Goal: Task Accomplishment & Management: Use online tool/utility

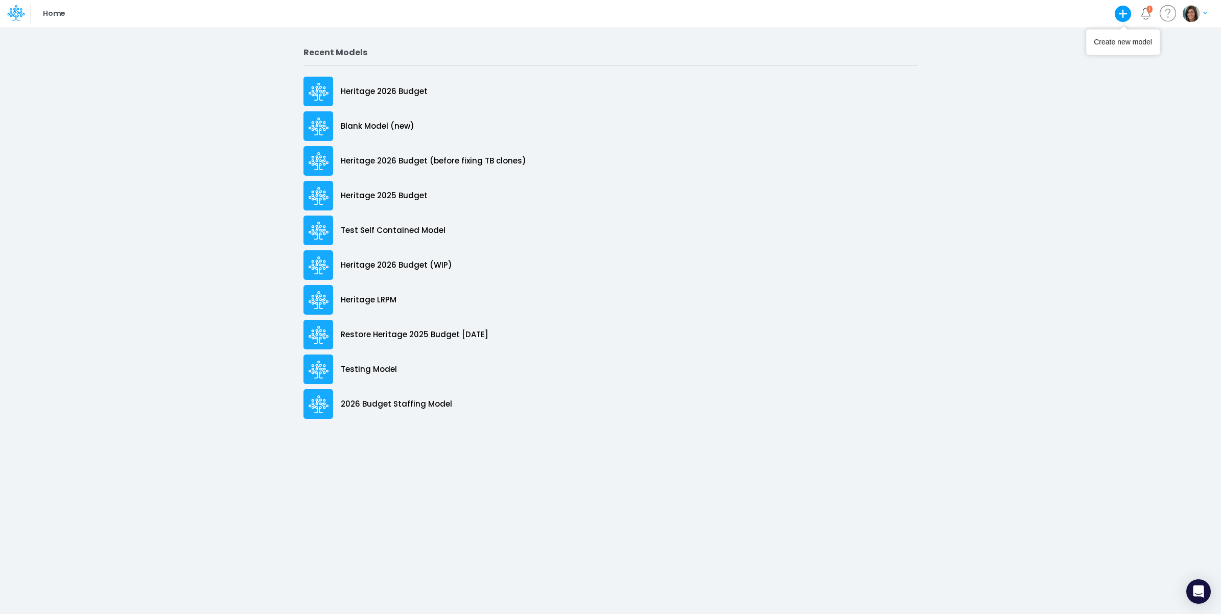
click at [1198, 10] on img "button" at bounding box center [1190, 13] width 17 height 17
click at [1145, 85] on button "Log out" at bounding box center [1152, 84] width 109 height 16
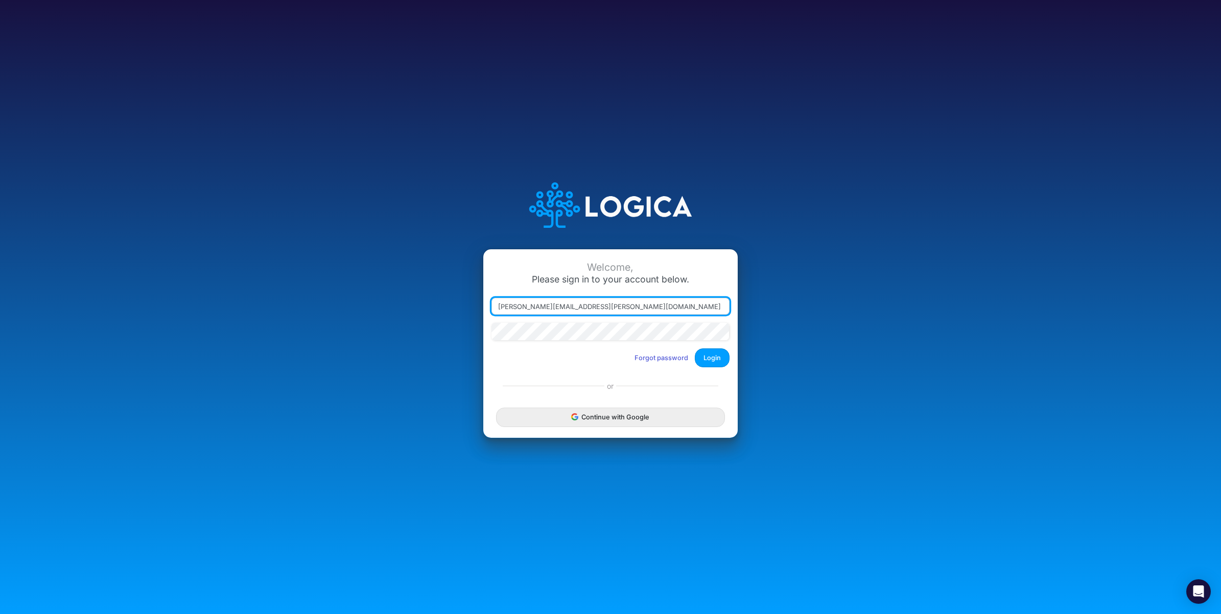
drag, startPoint x: 544, startPoint y: 309, endPoint x: 678, endPoint y: 305, distance: 133.8
click at [676, 305] on input "carissa.castro@logica.cloud" at bounding box center [610, 306] width 238 height 17
type input "carissa.castro+cquence@logica.cloud"
click at [720, 350] on button "Login" at bounding box center [712, 357] width 35 height 19
